Goal: Task Accomplishment & Management: Use online tool/utility

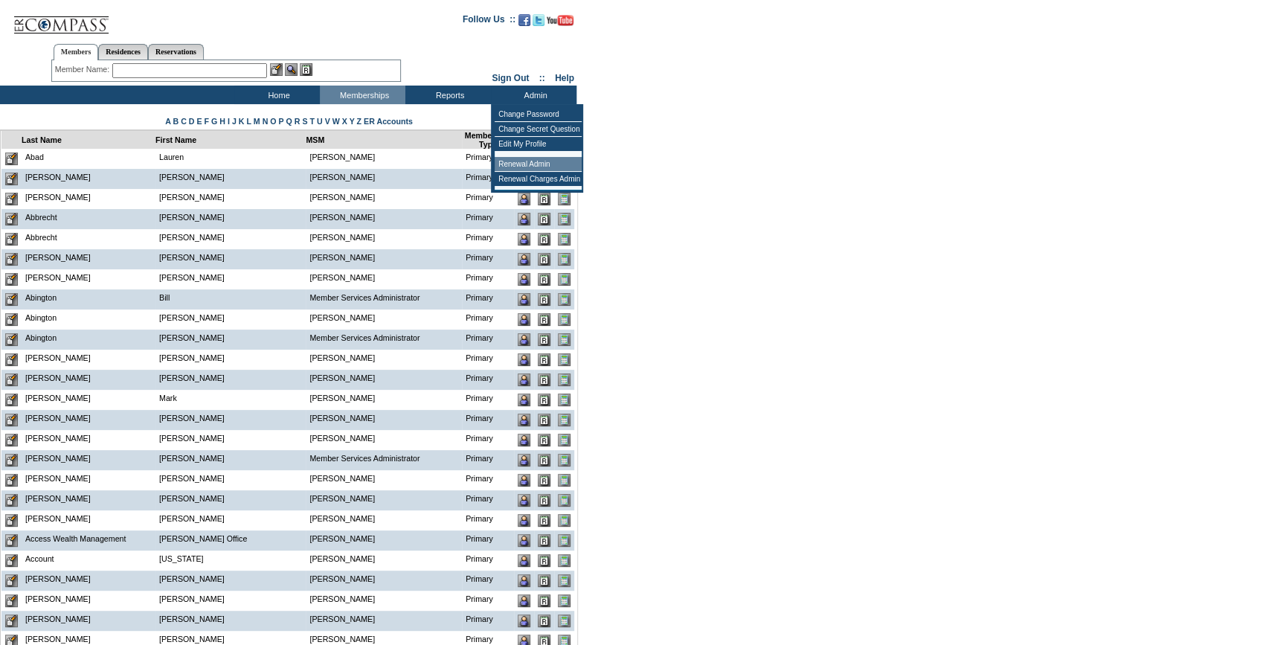
drag, startPoint x: 545, startPoint y: 162, endPoint x: 429, endPoint y: 173, distance: 115.8
click at [540, 163] on td "Renewal Admin" at bounding box center [538, 164] width 87 height 15
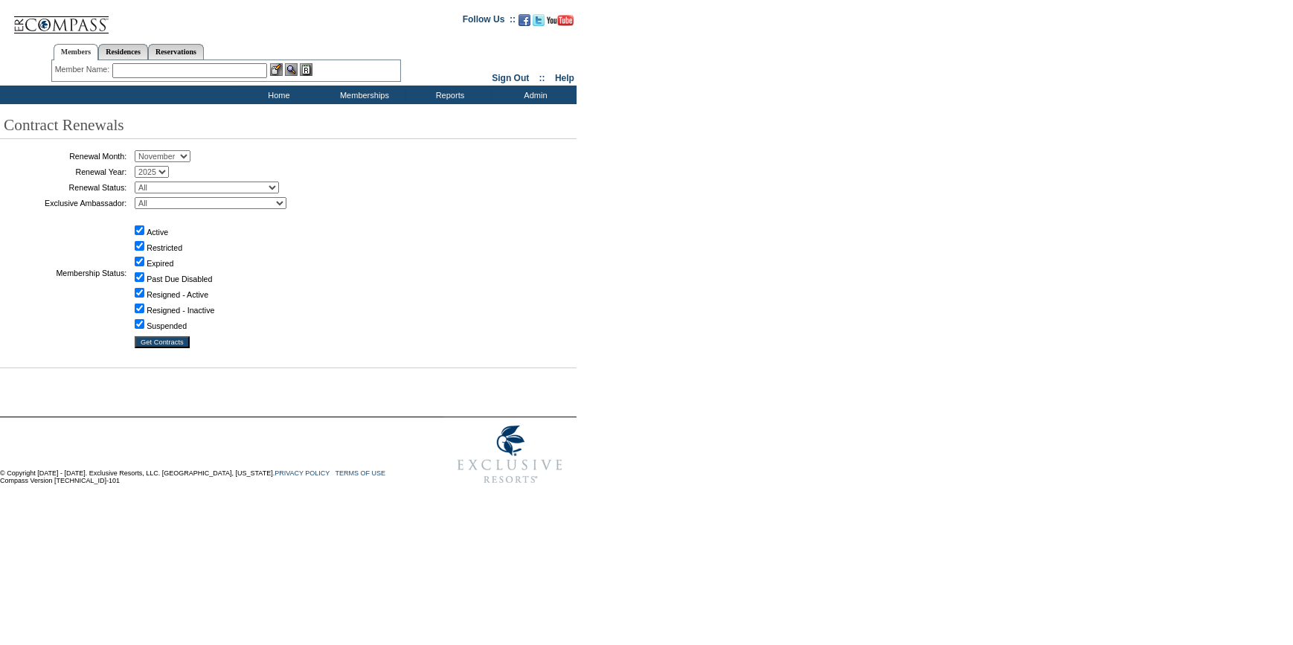
drag, startPoint x: 166, startPoint y: 155, endPoint x: 166, endPoint y: 164, distance: 8.9
click at [166, 155] on select "January February March April May June July August September October November De…" at bounding box center [163, 156] width 56 height 12
select select "10"
click at [140, 151] on select "January February March April May June July August September October November De…" at bounding box center [163, 156] width 56 height 12
click at [187, 187] on select "All Not Started Pending Approved Election Made Election Changed No Response Man…" at bounding box center [207, 188] width 144 height 12
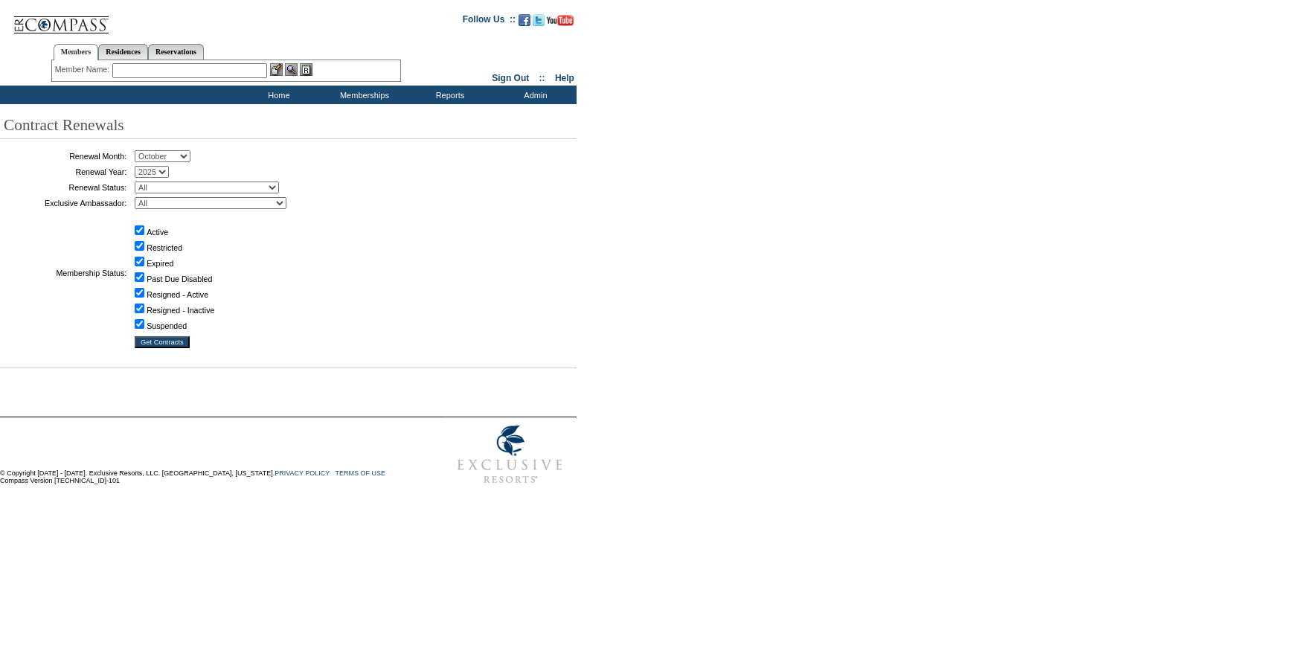
select select "5"
click at [140, 182] on select "All Not Started Pending Approved Election Made Election Changed No Response Man…" at bounding box center [207, 188] width 144 height 12
click at [165, 348] on table "Renewal Month: January February March April May June July August September Octo…" at bounding box center [186, 249] width 372 height 205
click at [162, 341] on input "Get Contracts" at bounding box center [162, 342] width 55 height 12
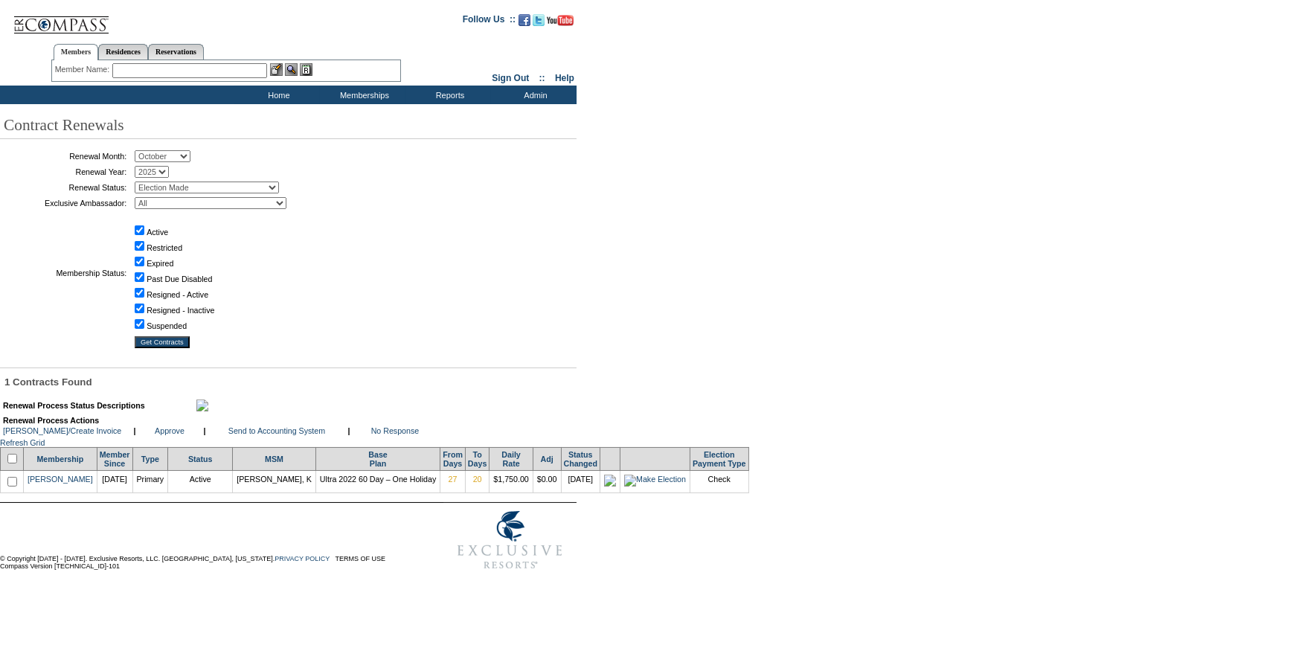
click at [12, 463] on input "checkbox" at bounding box center [12, 459] width 10 height 10
checkbox input "true"
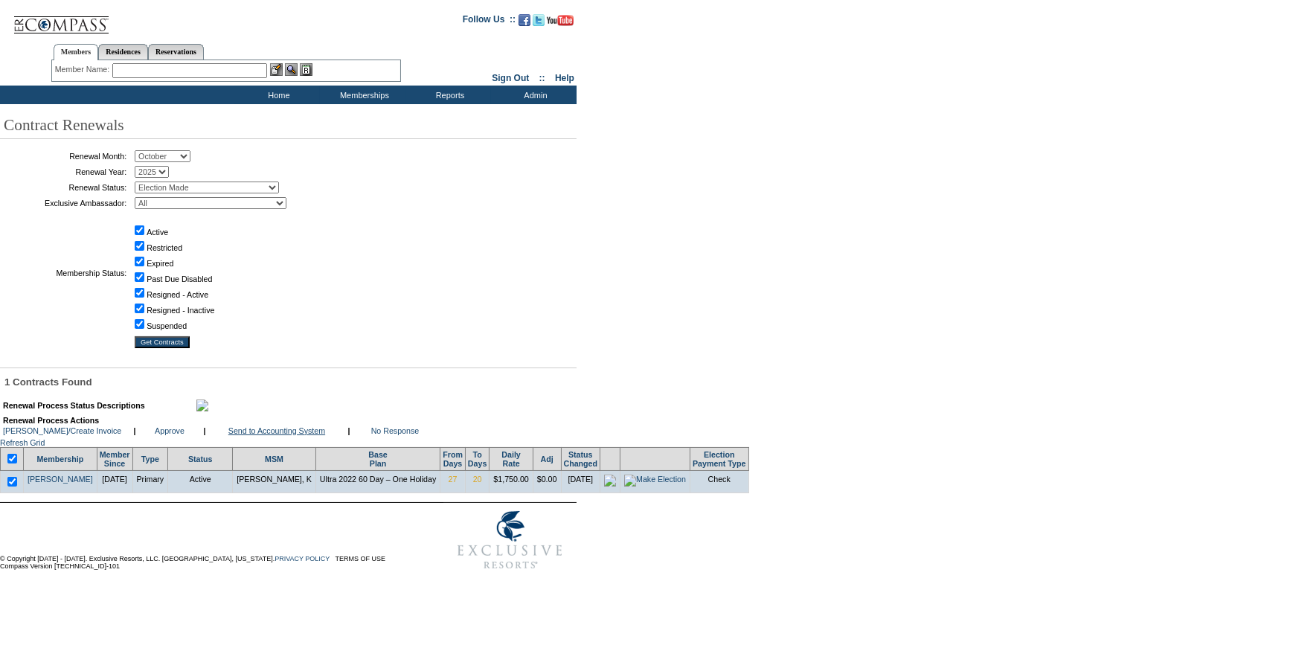
click at [312, 435] on link "Send to Accounting System" at bounding box center [276, 430] width 97 height 9
